Goal: Task Accomplishment & Management: Manage account settings

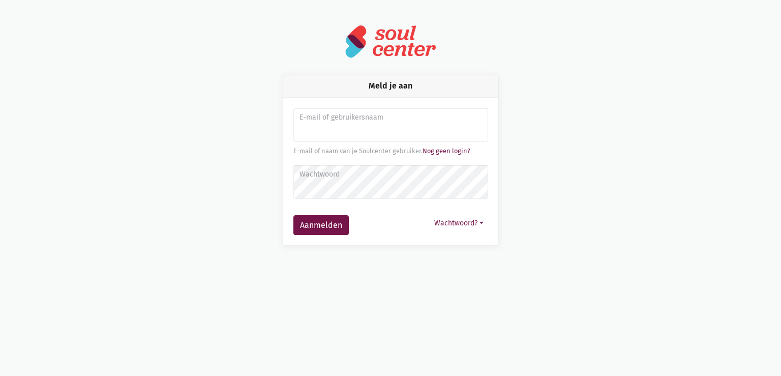
click at [370, 136] on input "Aanmelden" at bounding box center [390, 125] width 195 height 35
type input "[PERSON_NAME][EMAIL_ADDRESS][DOMAIN_NAME]"
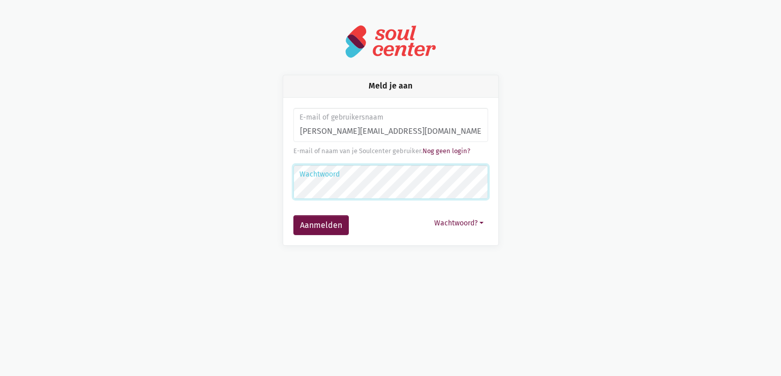
click at [293, 215] on button "Aanmelden" at bounding box center [320, 225] width 55 height 20
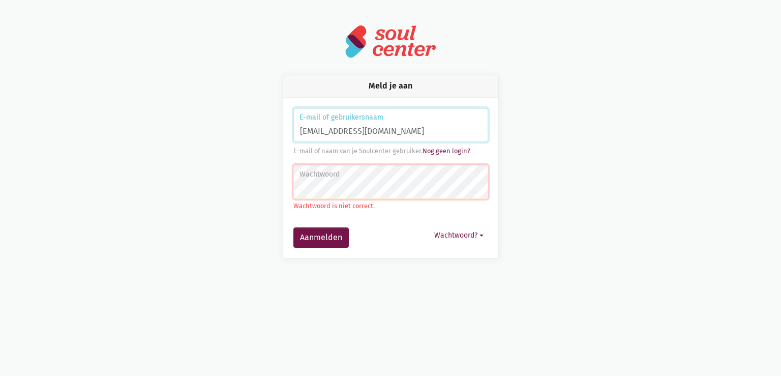
type input "[PERSON_NAME][EMAIL_ADDRESS][DOMAIN_NAME]"
click at [293, 227] on button "Aanmelden" at bounding box center [320, 237] width 55 height 20
click at [476, 236] on button "Wachtwoord?" at bounding box center [459, 235] width 58 height 16
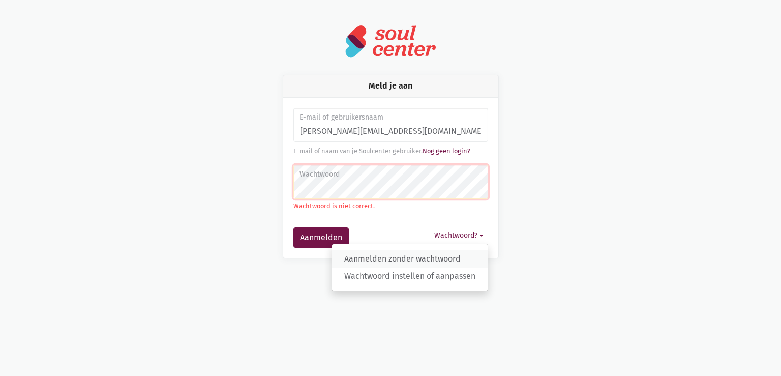
click at [366, 258] on link "Aanmelden zonder wachtwoord" at bounding box center [410, 258] width 156 height 17
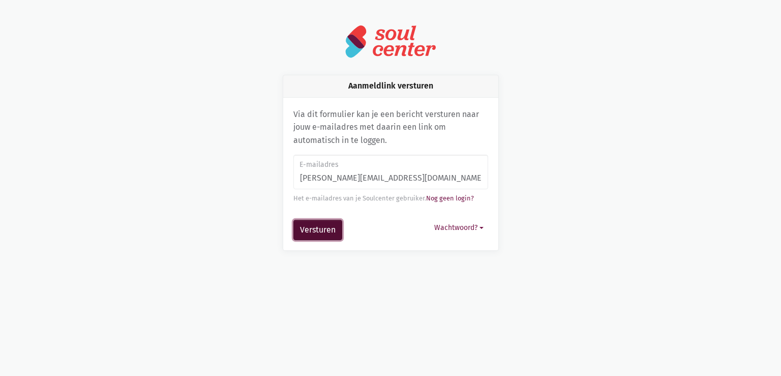
click at [324, 227] on button "Versturen" at bounding box center [317, 230] width 49 height 20
